Goal: Information Seeking & Learning: Learn about a topic

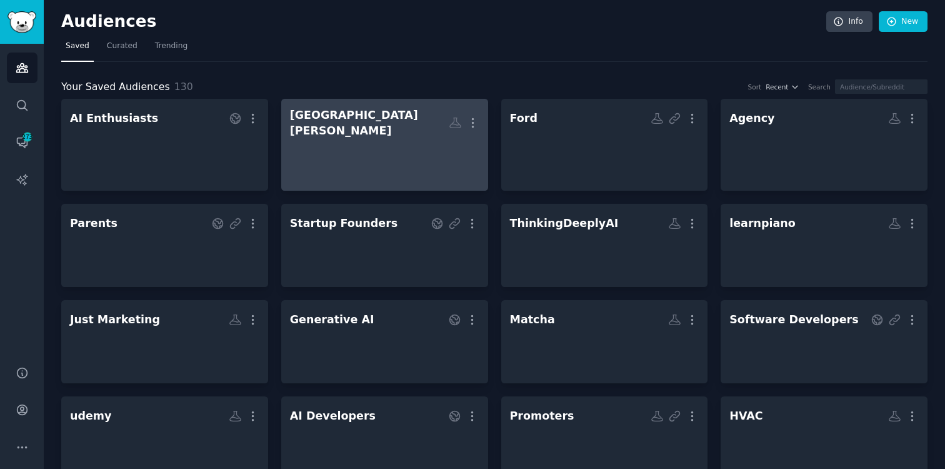
click at [330, 120] on div "Santa Monica" at bounding box center [369, 123] width 159 height 31
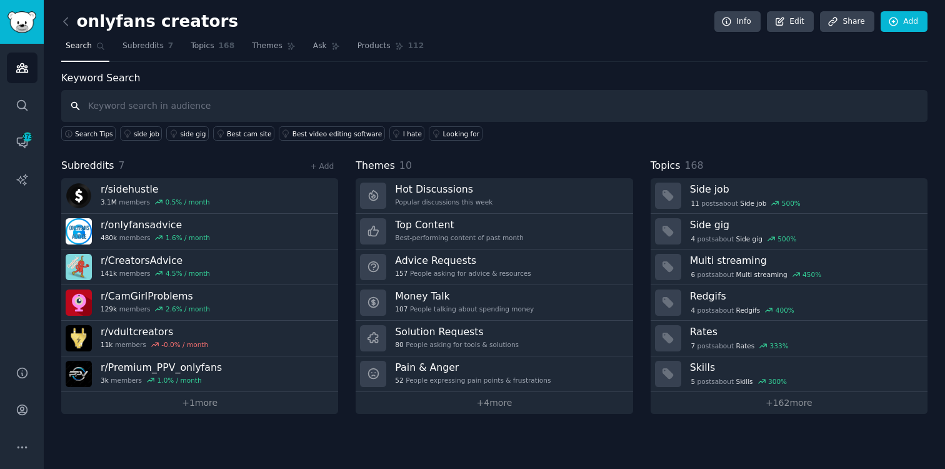
click at [286, 107] on input "text" at bounding box center [494, 106] width 867 height 32
type input "fan platform"
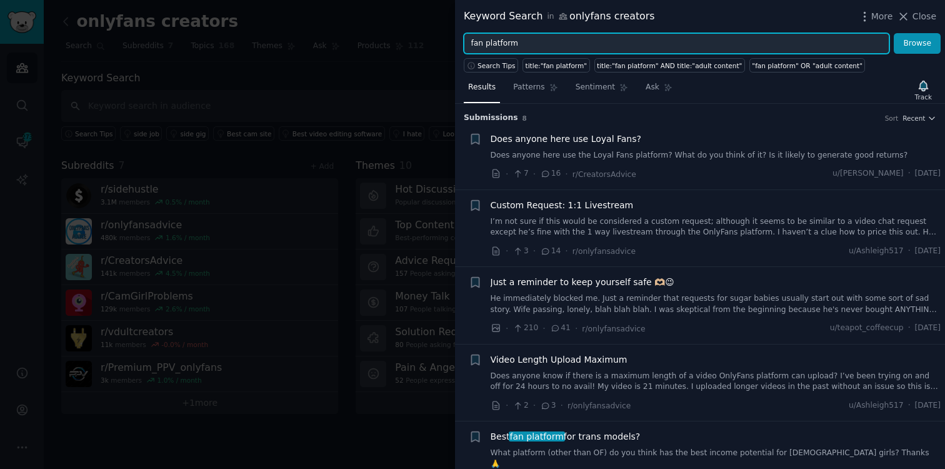
click at [553, 38] on input "fan platform" at bounding box center [677, 43] width 426 height 21
click at [894, 33] on button "Browse" at bounding box center [917, 43] width 47 height 21
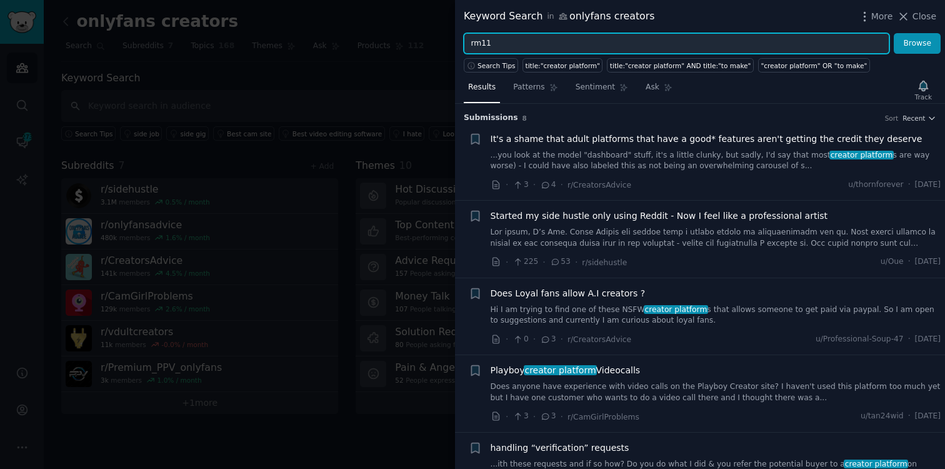
click at [894, 33] on button "Browse" at bounding box center [917, 43] width 47 height 21
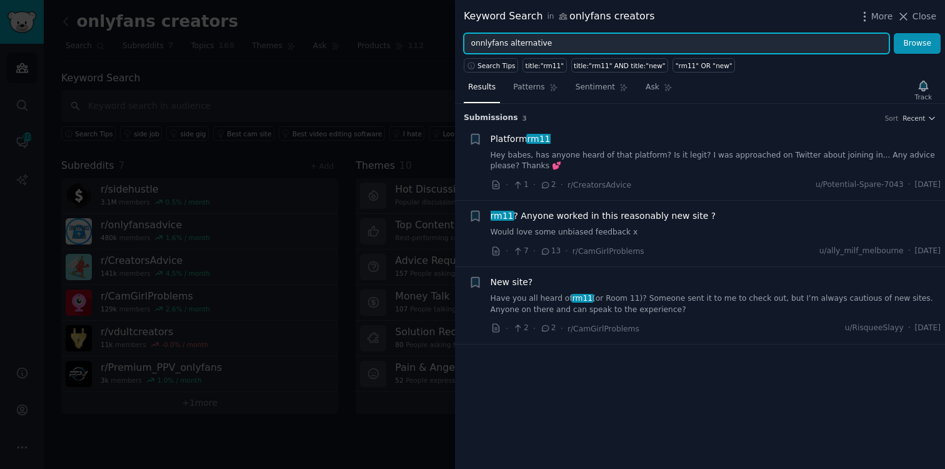
click at [894, 33] on button "Browse" at bounding box center [917, 43] width 47 height 21
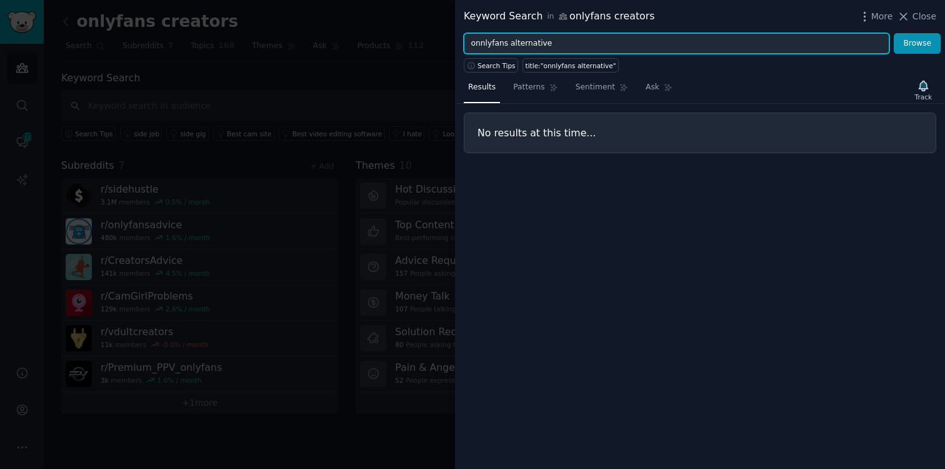
click at [480, 43] on input "onnlyfans alternative" at bounding box center [677, 43] width 426 height 21
click at [894, 33] on button "Browse" at bounding box center [917, 43] width 47 height 21
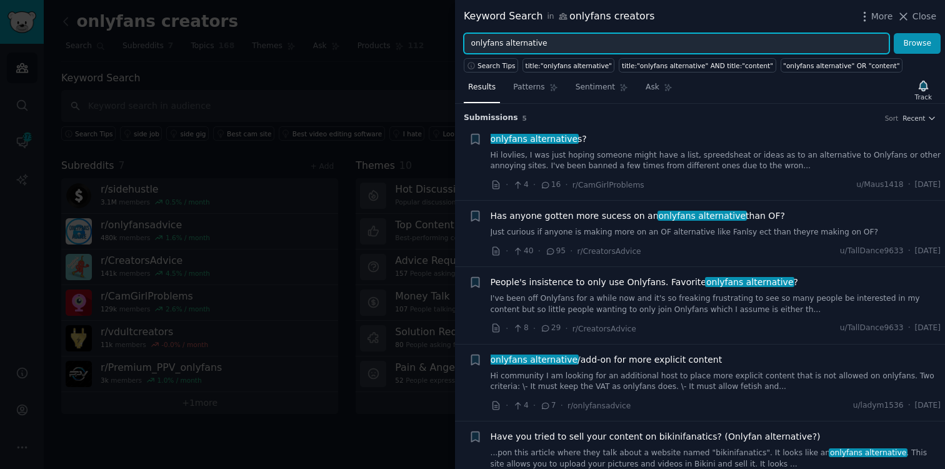
drag, startPoint x: 504, startPoint y: 43, endPoint x: 413, endPoint y: 43, distance: 90.7
click at [413, 43] on div "Keyword Search in onlyfans creators More Close onlyfans alternative Browse Sear…" at bounding box center [472, 234] width 945 height 469
type input "alternative"
click at [894, 33] on button "Browse" at bounding box center [917, 43] width 47 height 21
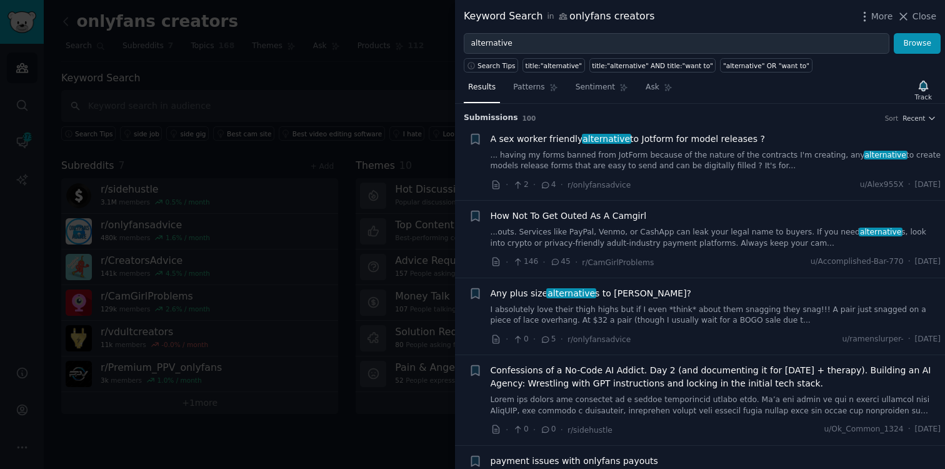
click at [266, 76] on div at bounding box center [472, 234] width 945 height 469
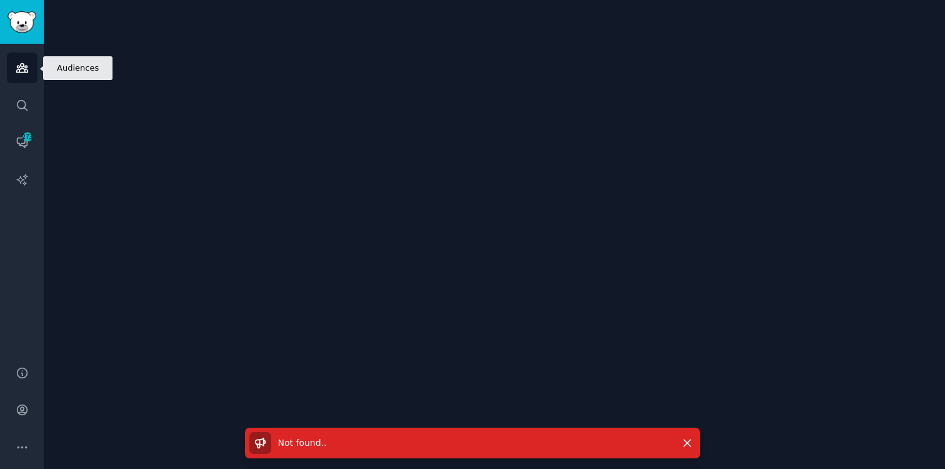
click at [16, 66] on icon "Sidebar" at bounding box center [22, 67] width 13 height 13
